Goal: Task Accomplishment & Management: Manage account settings

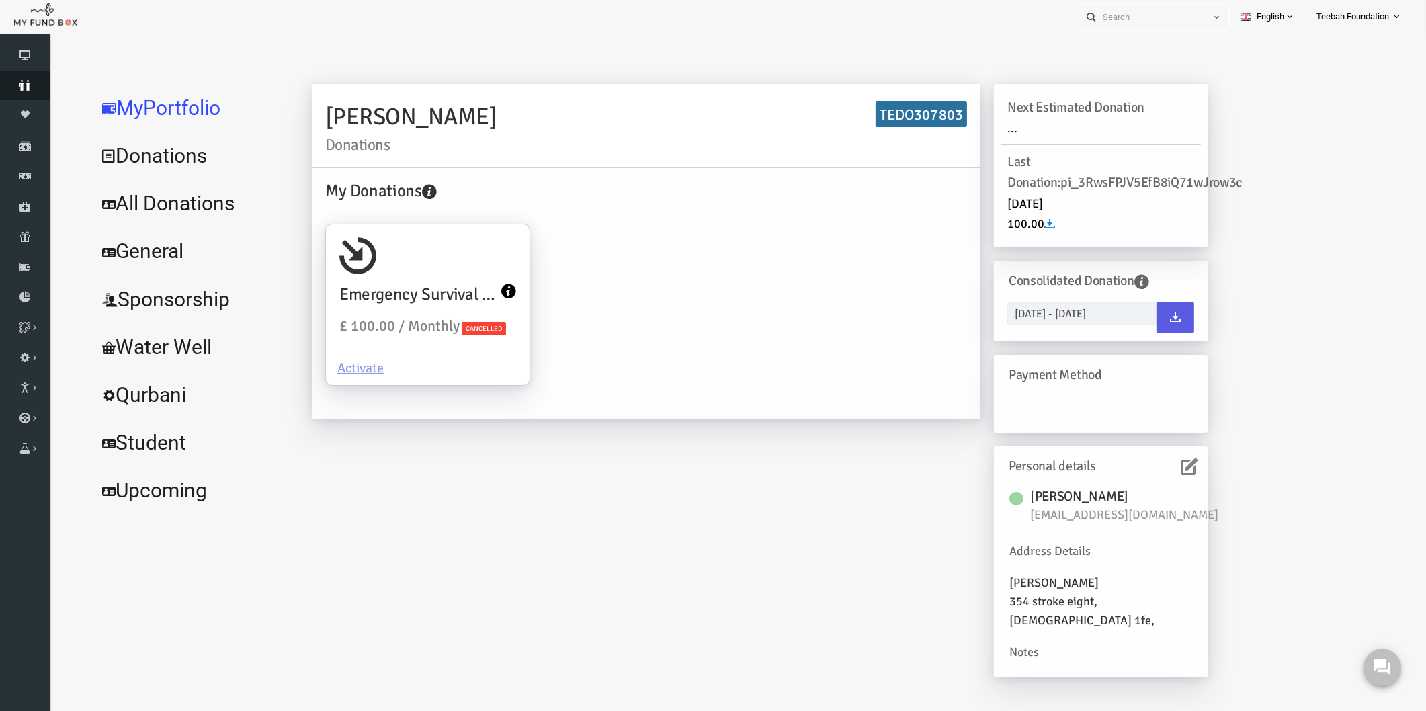
click at [24, 75] on link "Donors" at bounding box center [25, 86] width 50 height 30
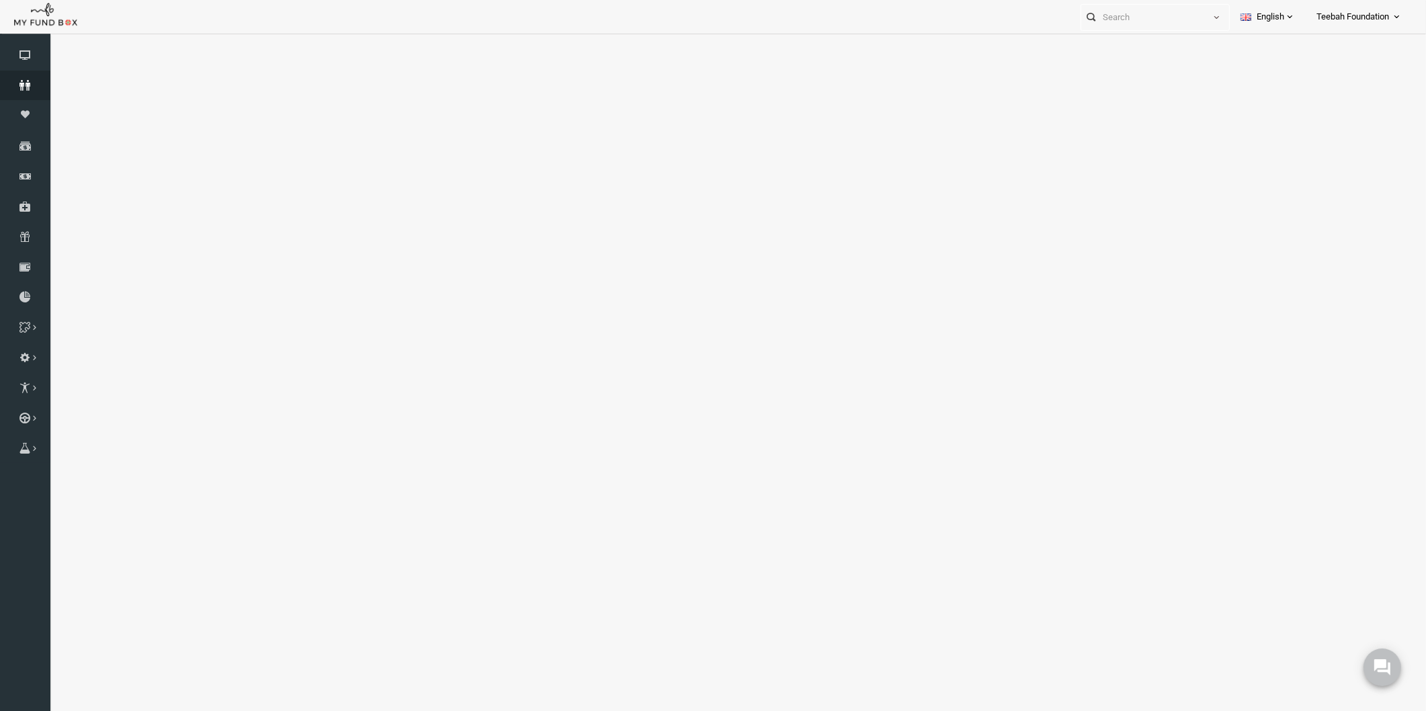
select select "100"
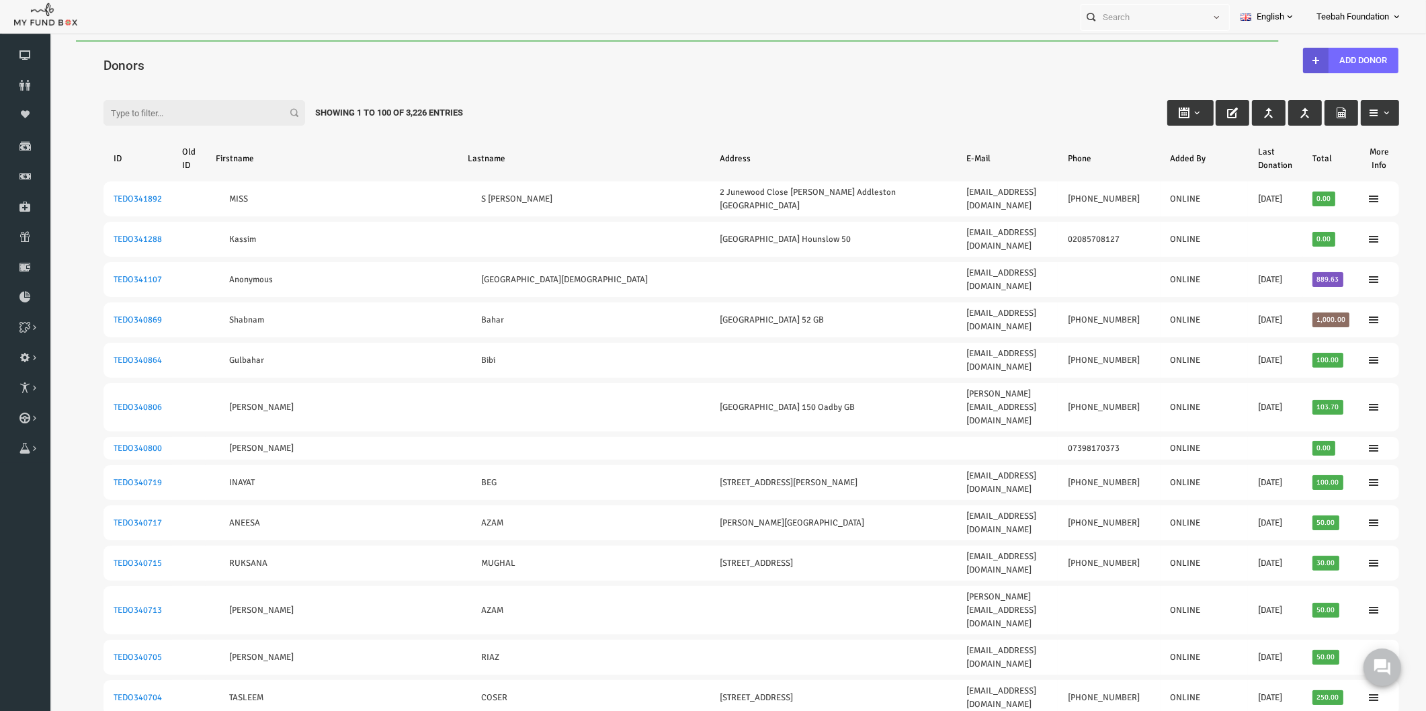
click at [148, 112] on input "Filter:" at bounding box center [177, 113] width 202 height 26
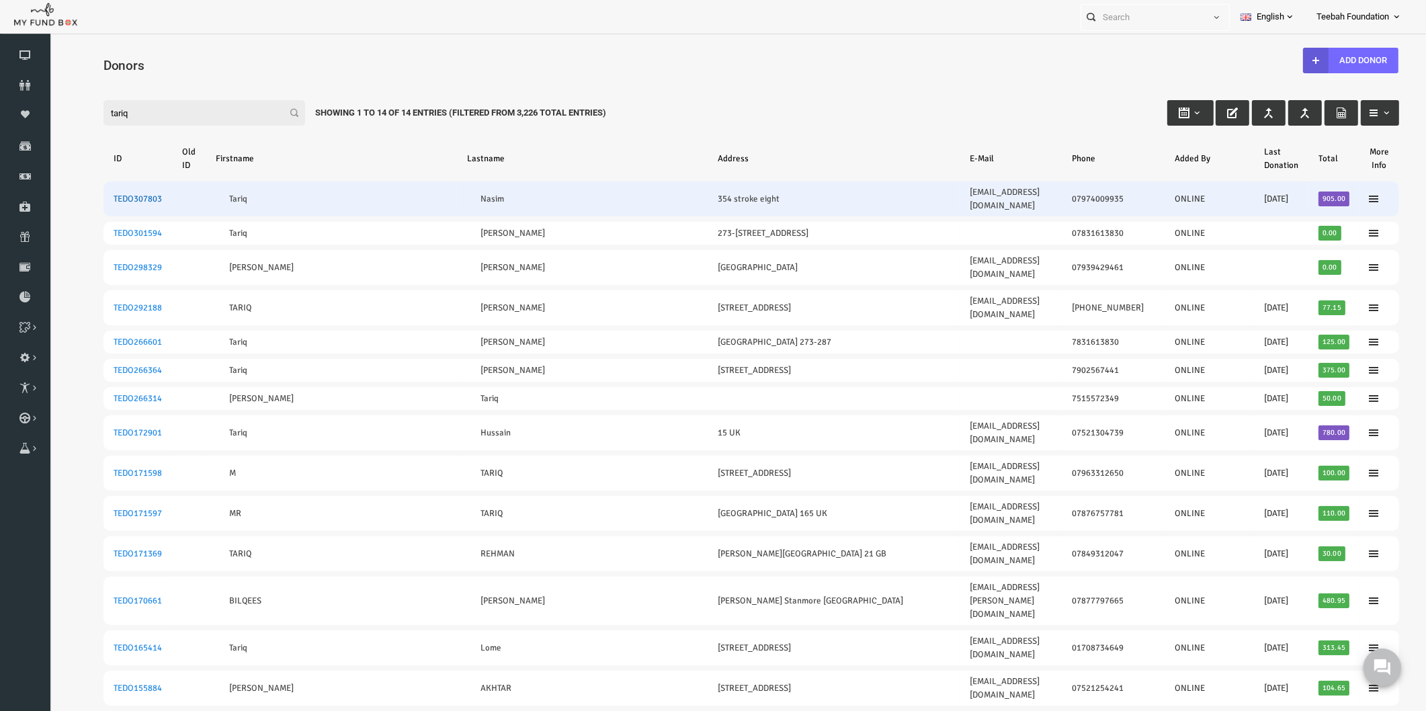
type input "tariq"
click at [118, 195] on link "TEDO307803" at bounding box center [110, 199] width 48 height 11
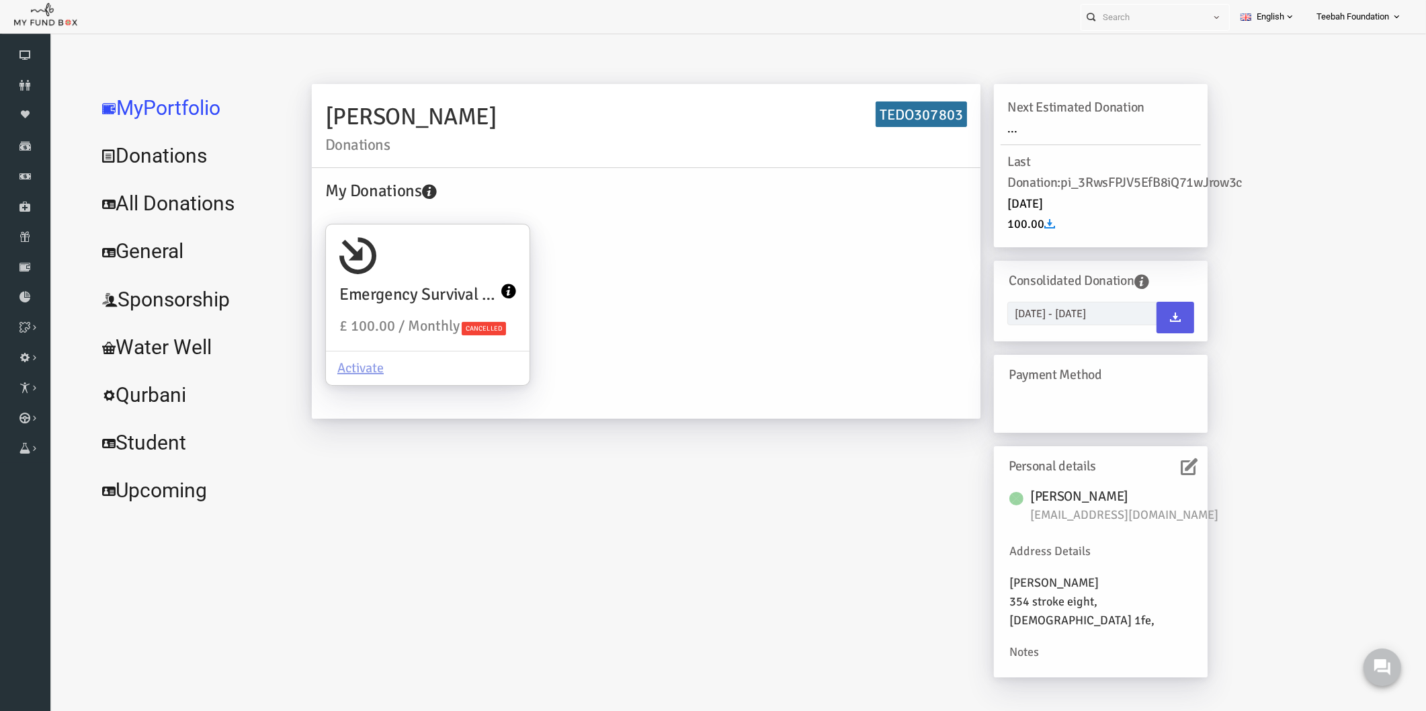
click at [1162, 466] on icon at bounding box center [1161, 466] width 17 height 17
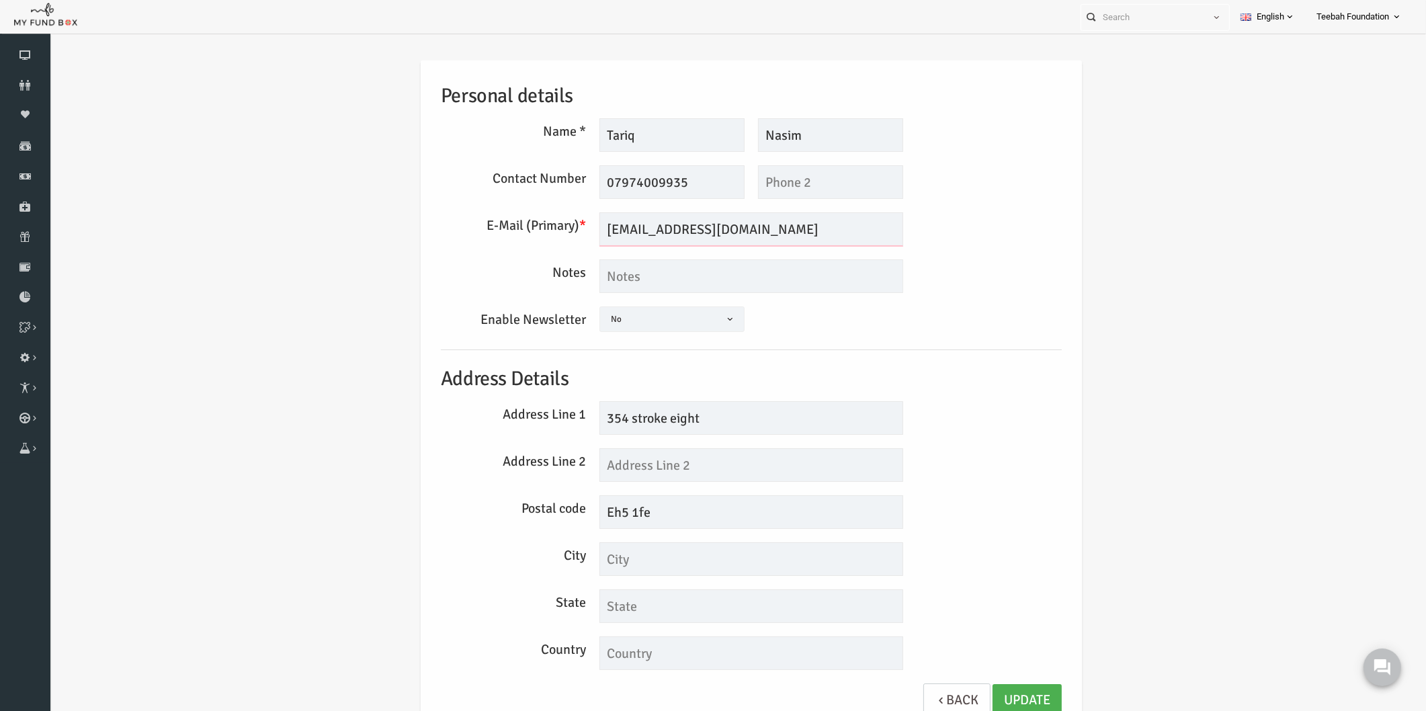
click at [745, 229] on input "[EMAIL_ADDRESS][DOMAIN_NAME]" at bounding box center [724, 229] width 304 height 34
click at [972, 501] on div "Postal code Eh5 1fe" at bounding box center [724, 512] width 634 height 34
drag, startPoint x: 720, startPoint y: 417, endPoint x: 603, endPoint y: 420, distance: 117.0
click at [603, 420] on input "354 stroke eight" at bounding box center [724, 418] width 304 height 34
type input "354"
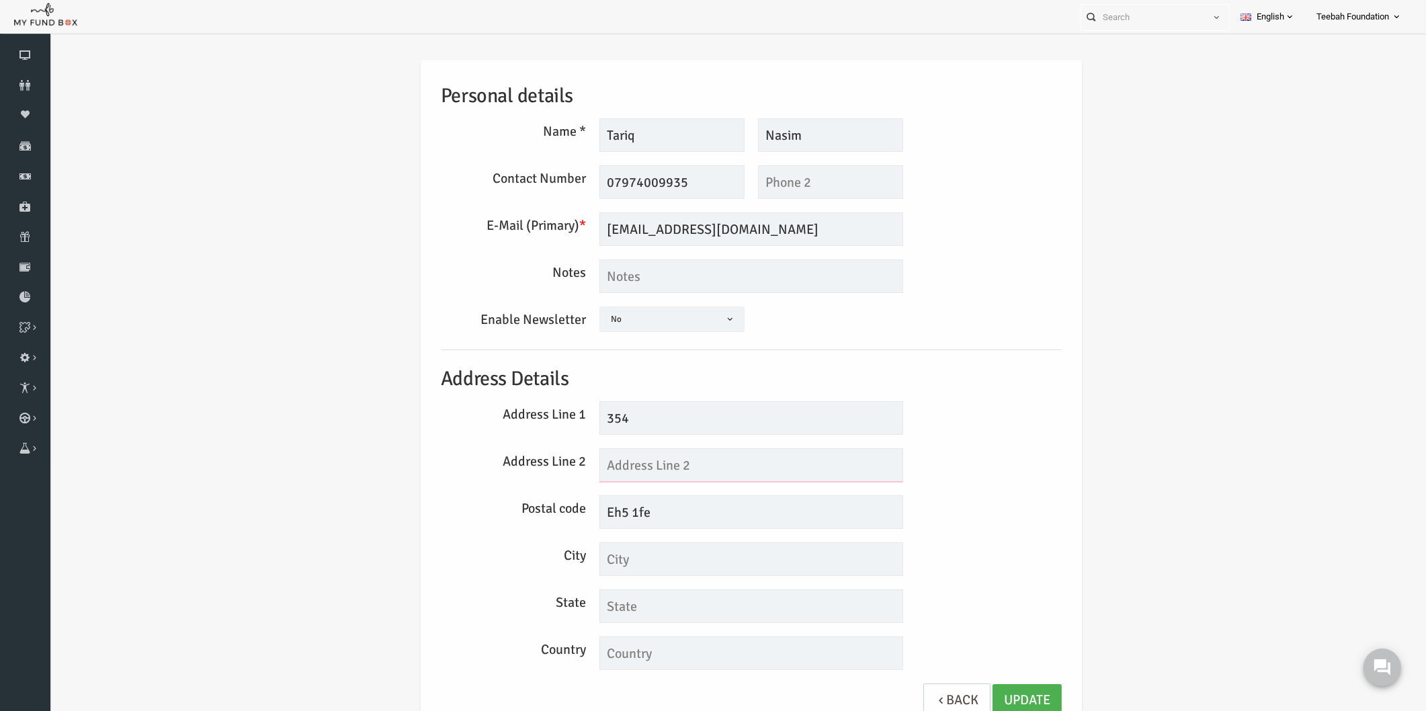
click at [595, 462] on input "text" at bounding box center [724, 465] width 304 height 34
paste input "stroke eight"
type input "stroke eight"
click at [591, 511] on input "Eh5 1fe" at bounding box center [724, 512] width 304 height 34
click at [636, 511] on input "EH5 1fe" at bounding box center [724, 512] width 304 height 34
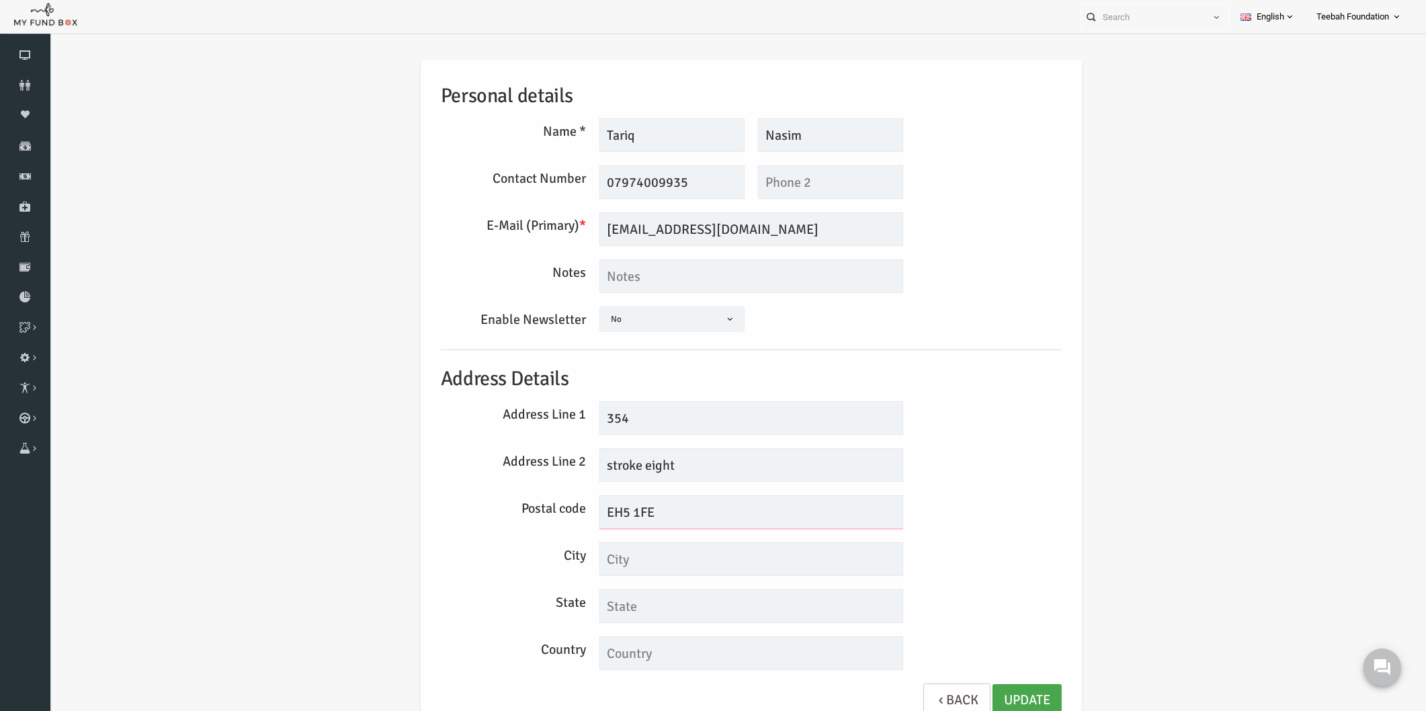
type input "EH5 1FE"
click at [987, 698] on link "Update" at bounding box center [999, 700] width 69 height 33
click at [618, 464] on input "stroke eight" at bounding box center [724, 465] width 304 height 34
click at [581, 467] on input "stroke Eight" at bounding box center [724, 465] width 304 height 34
type input "Stroke Eight"
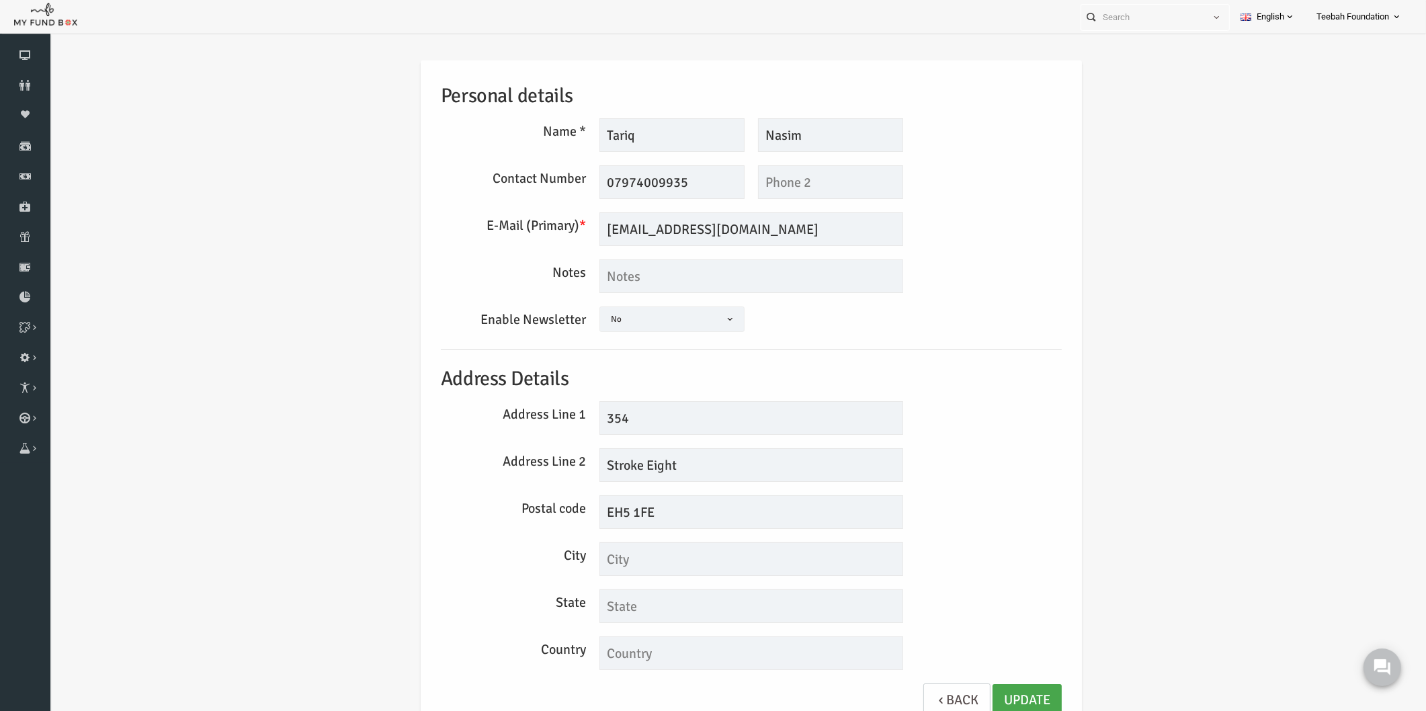
click at [984, 700] on link "Update" at bounding box center [999, 700] width 69 height 33
click at [991, 616] on div "State" at bounding box center [724, 606] width 634 height 34
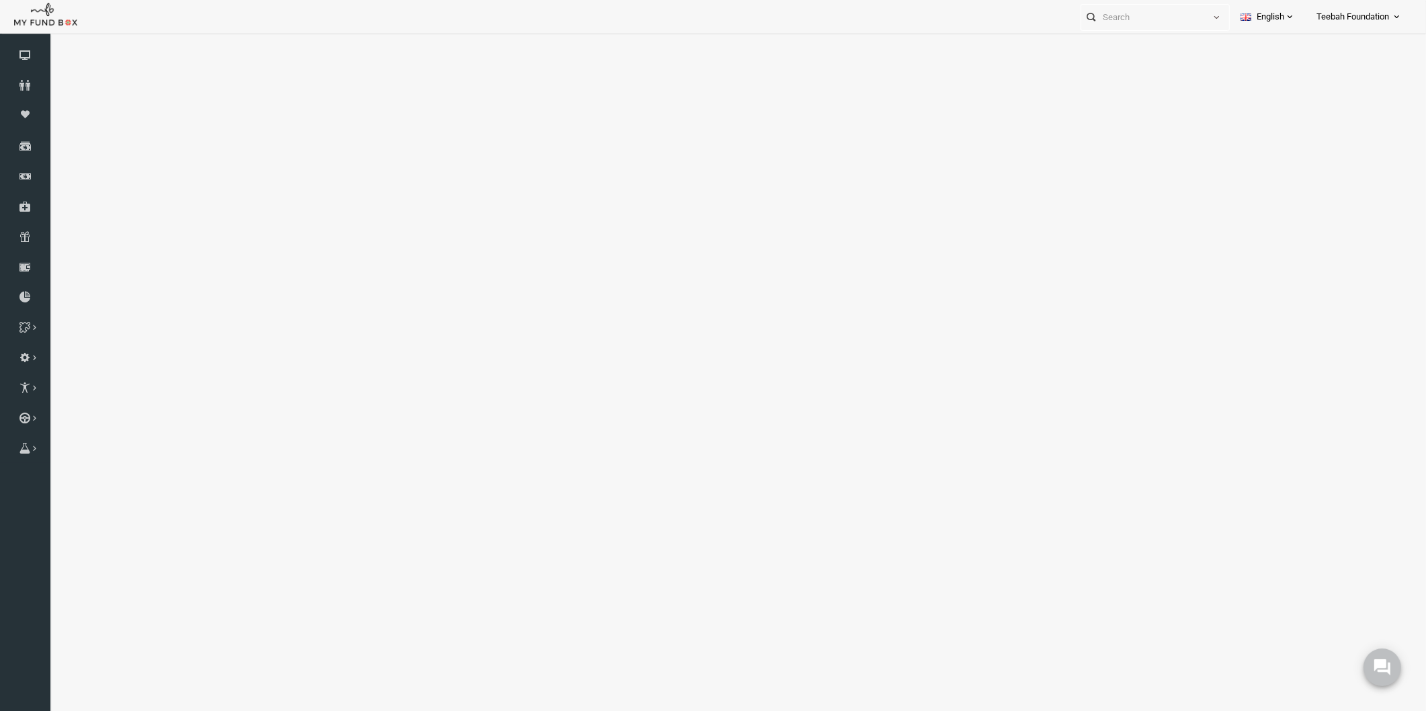
select select "100"
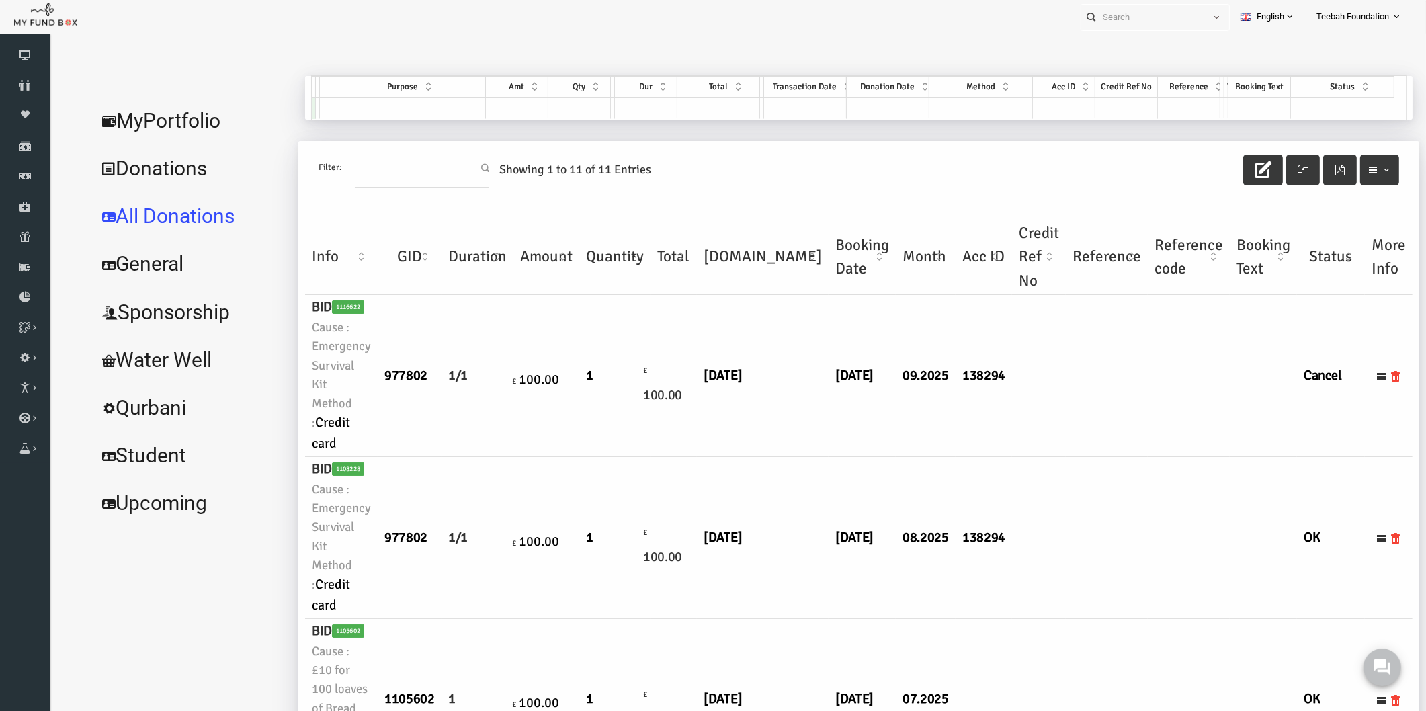
click at [1038, 431] on td at bounding box center [1079, 376] width 82 height 162
click at [32, 87] on icon at bounding box center [25, 85] width 50 height 11
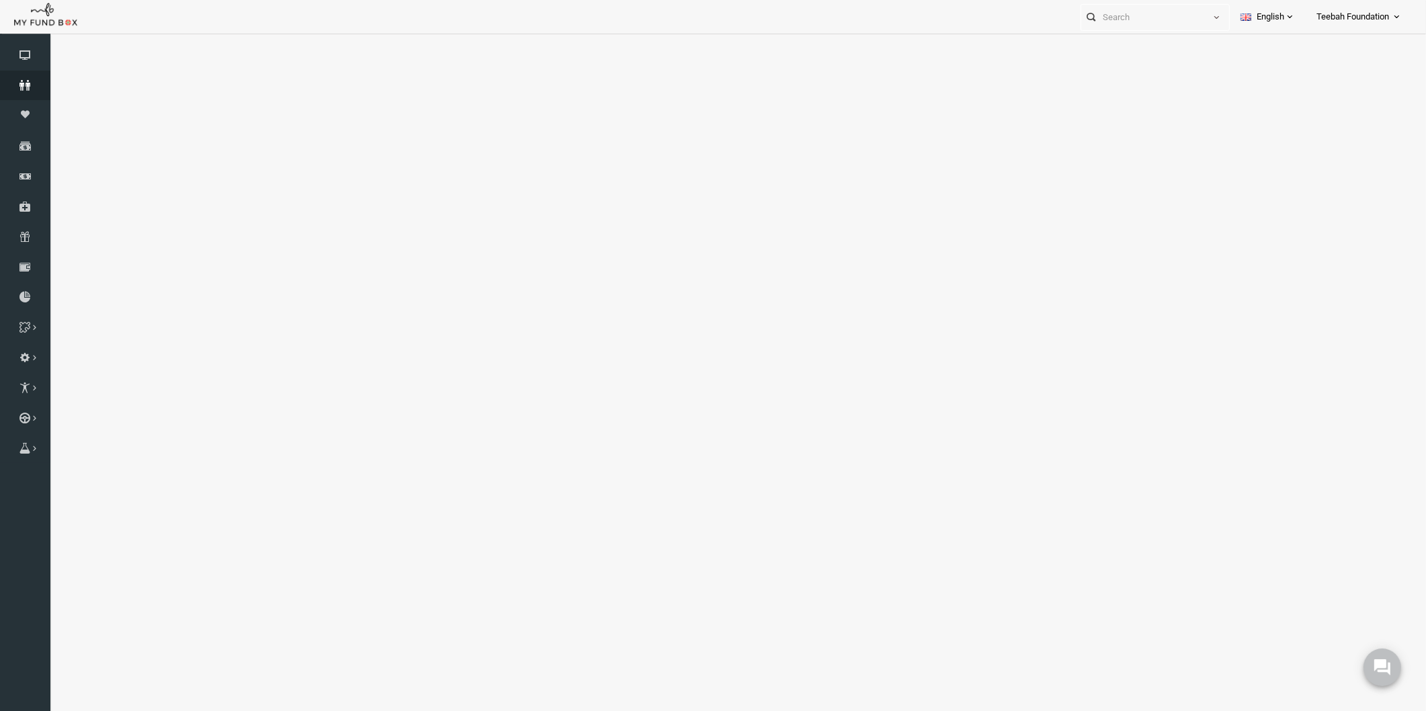
select select "100"
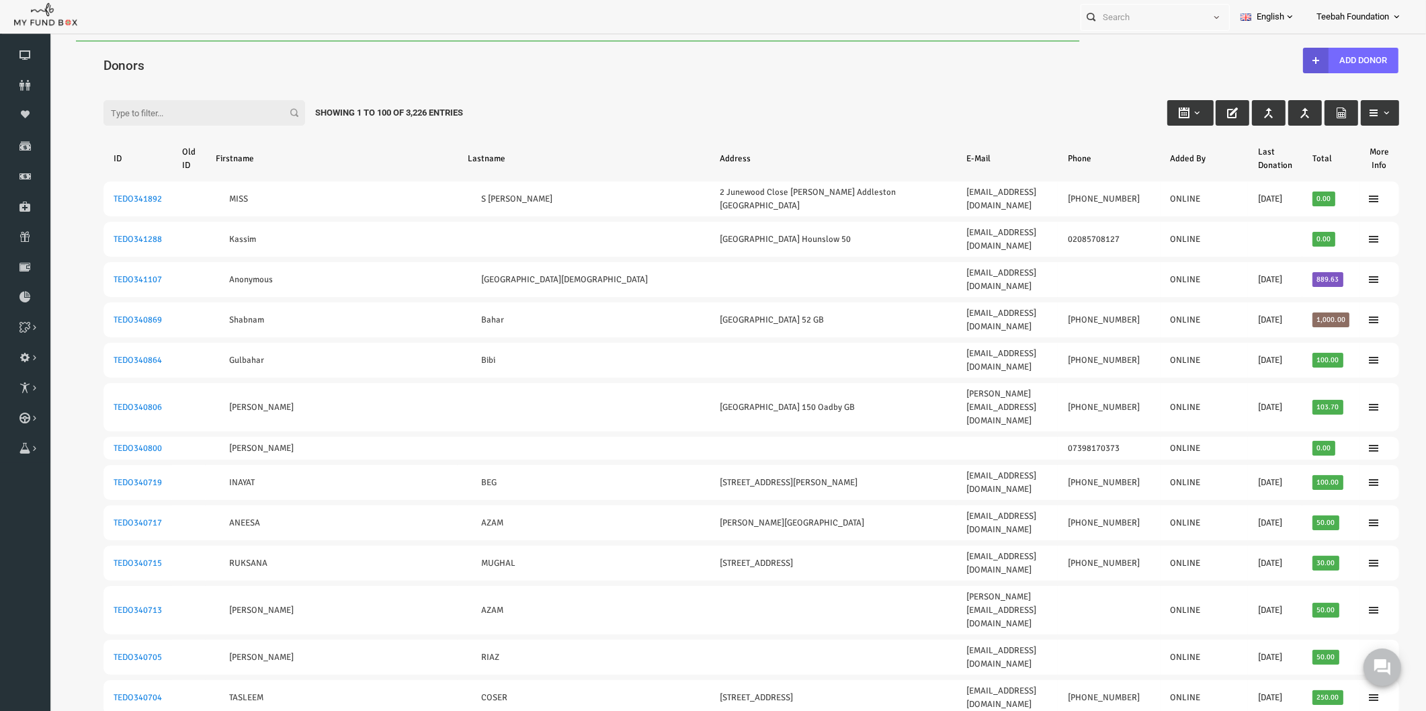
click at [160, 116] on input "Filter:" at bounding box center [177, 113] width 202 height 26
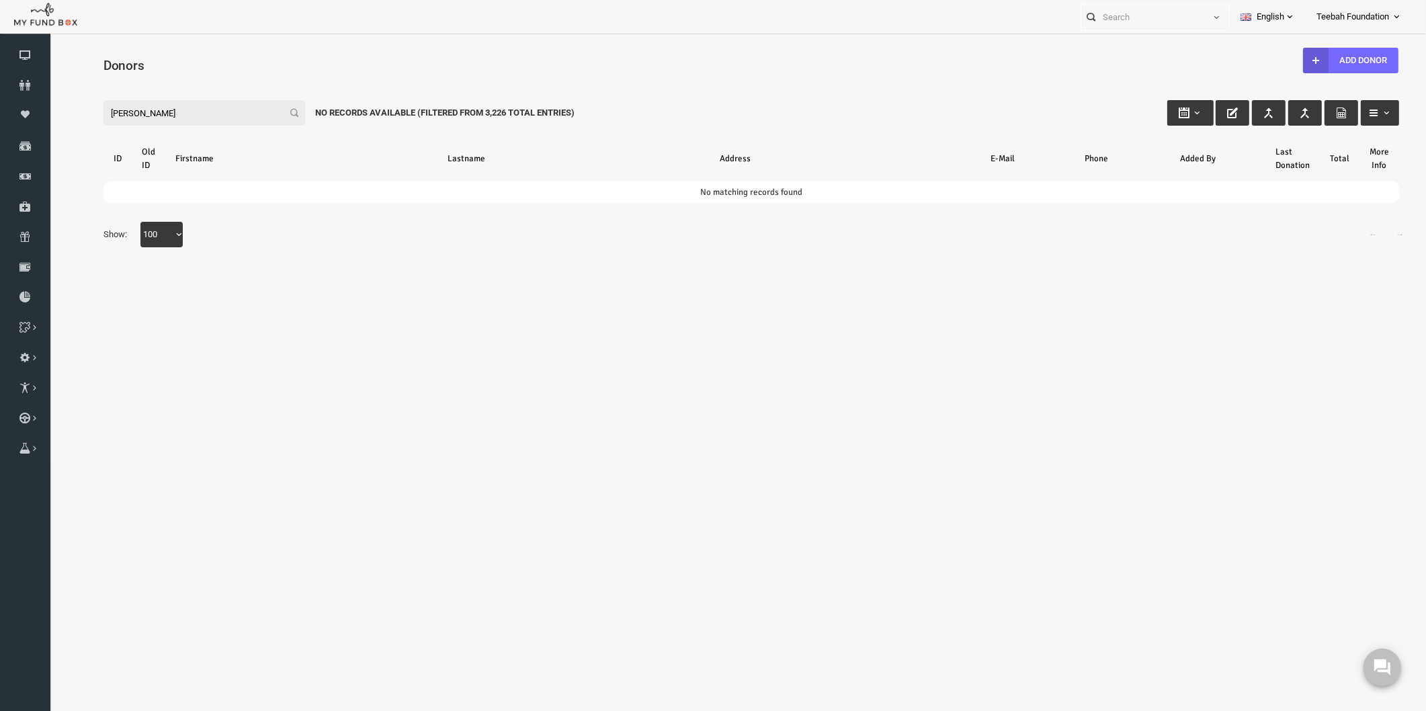
drag, startPoint x: 157, startPoint y: 112, endPoint x: 26, endPoint y: 101, distance: 131.4
click at [49, 101] on html "Donor Not Found Beneficiary Not Found Partner Not Found!!!! Please Fill out thi…" at bounding box center [723, 387] width 1349 height 695
type input "[PERSON_NAME]"
